Goal: Information Seeking & Learning: Learn about a topic

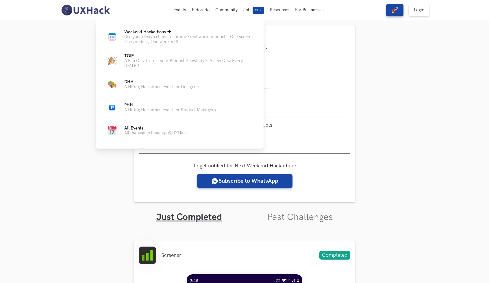
click at [166, 37] on p "Use your design chops to improve real world products. One screen, One product, …" at bounding box center [189, 39] width 130 height 10
click at [152, 33] on span "Weekend Hackathons Live" at bounding box center [145, 31] width 42 height 5
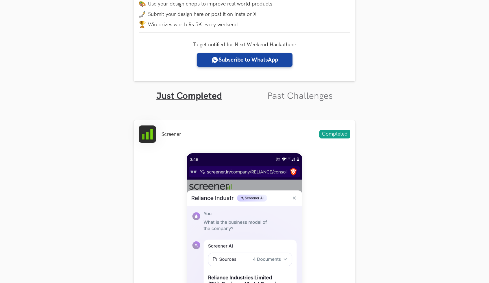
scroll to position [130, 0]
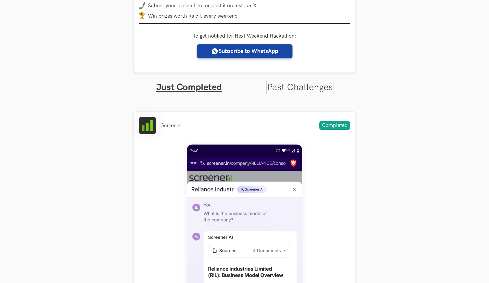
click at [309, 87] on link "Past Challenges" at bounding box center [300, 87] width 66 height 11
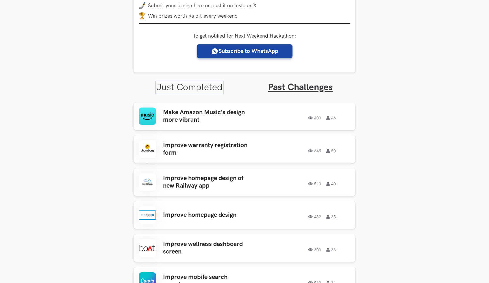
click at [213, 90] on link "Just Completed" at bounding box center [189, 87] width 66 height 11
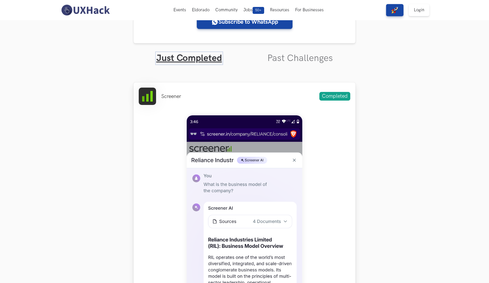
scroll to position [23, 0]
